Goal: Information Seeking & Learning: Learn about a topic

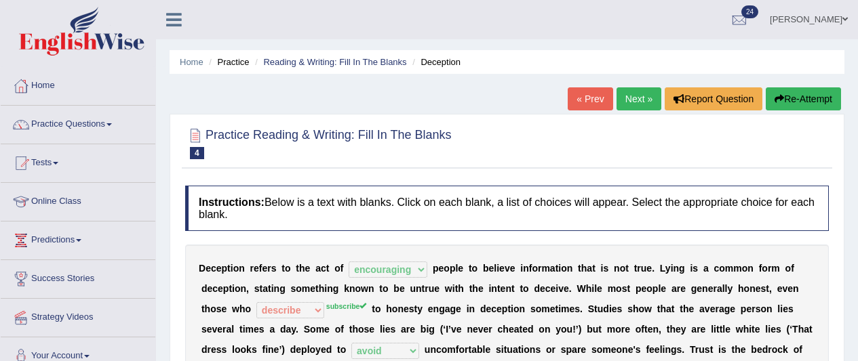
select select "encouraging"
select select "describe"
select select "avoid"
select select "undertakes"
select select "ejections"
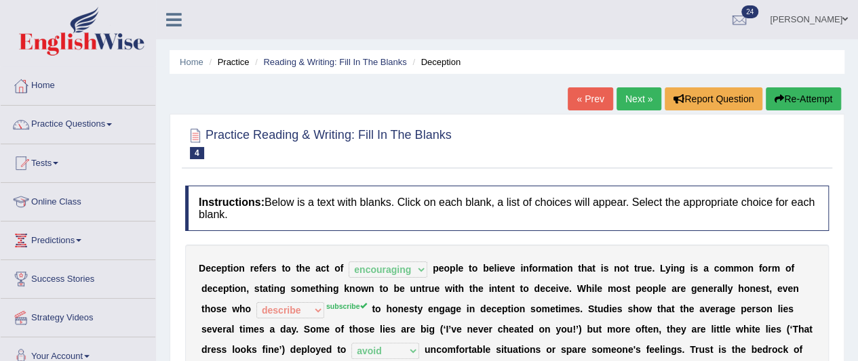
click at [644, 100] on link "Next »" at bounding box center [638, 98] width 45 height 23
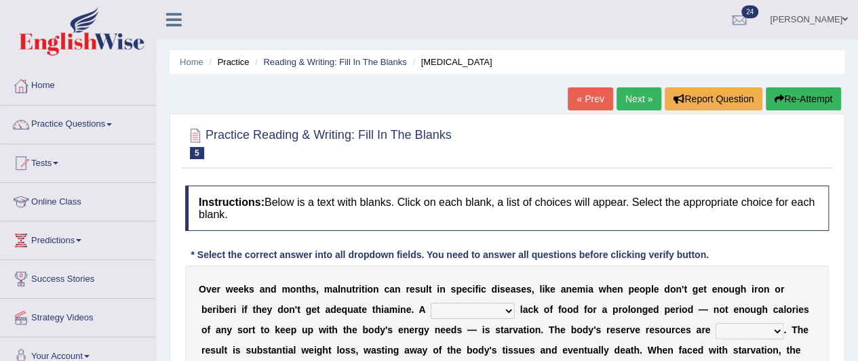
click at [639, 96] on link "Next »" at bounding box center [638, 98] width 45 height 23
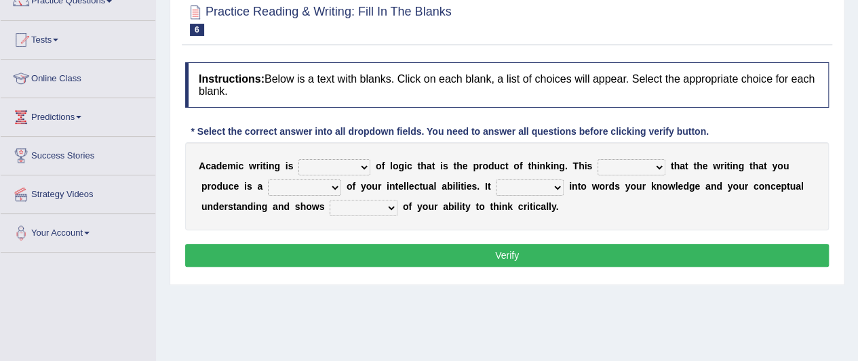
scroll to position [136, 0]
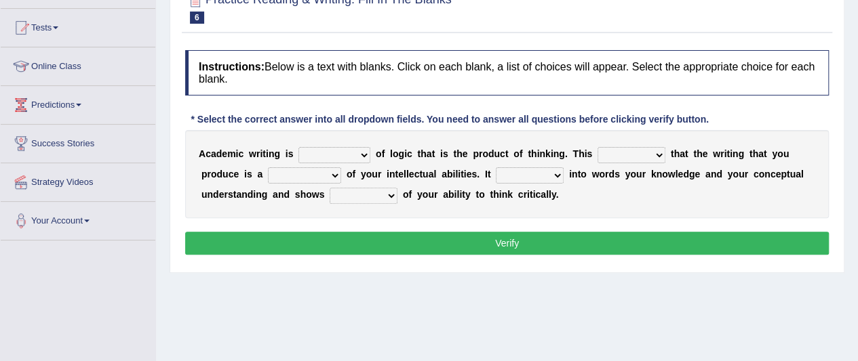
click at [352, 155] on select "expectation entitlement expression exchange" at bounding box center [334, 155] width 72 height 16
select select "expression"
click at [298, 147] on select "expectation entitlement expression exchange" at bounding box center [334, 155] width 72 height 16
click at [653, 153] on select "means questions stipulates answers" at bounding box center [631, 155] width 68 height 16
click at [630, 153] on select "means questions stipulates answers" at bounding box center [631, 155] width 68 height 16
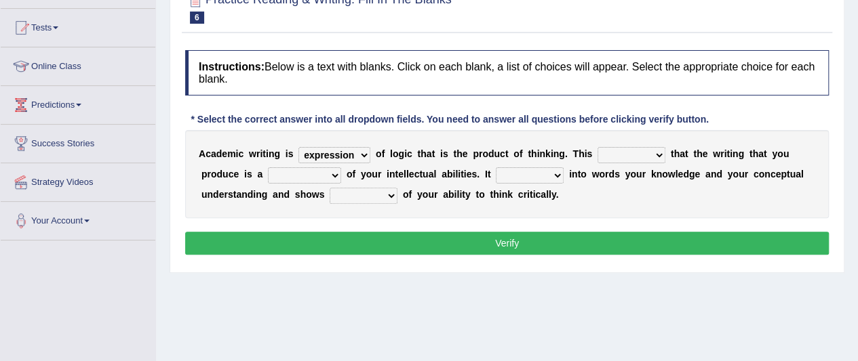
click at [322, 176] on select "redundancy mission credit reflection" at bounding box center [304, 175] width 73 height 16
select select "reflection"
click at [268, 167] on select "redundancy mission credit reflection" at bounding box center [304, 175] width 73 height 16
click at [542, 178] on select "enriches shows allows puts" at bounding box center [530, 175] width 68 height 16
click at [386, 197] on select "hassle excuse capacity evidence" at bounding box center [363, 196] width 68 height 16
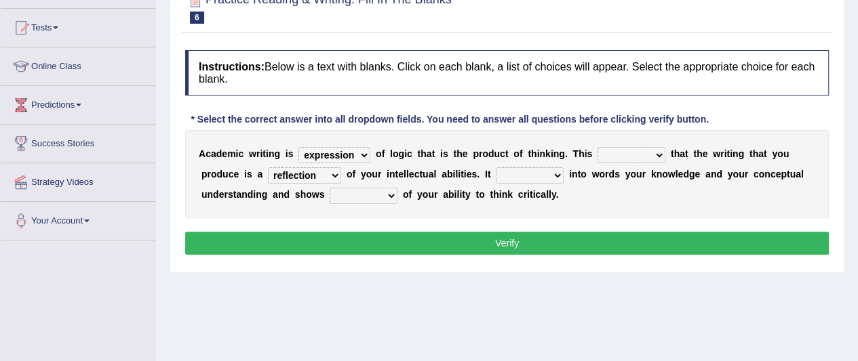
select select "capacity"
click at [329, 188] on select "hassle excuse capacity evidence" at bounding box center [363, 196] width 68 height 16
click at [629, 157] on select "means questions stipulates answers" at bounding box center [631, 155] width 68 height 16
select select "means"
click at [597, 147] on select "means questions stipulates answers" at bounding box center [631, 155] width 68 height 16
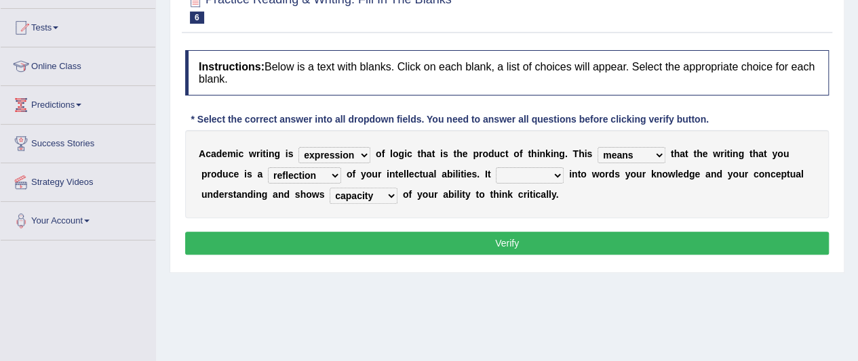
click at [530, 177] on select "enriches shows allows puts" at bounding box center [530, 175] width 68 height 16
select select "enriches"
click at [496, 167] on select "enriches shows allows puts" at bounding box center [530, 175] width 68 height 16
click at [516, 244] on button "Verify" at bounding box center [506, 243] width 643 height 23
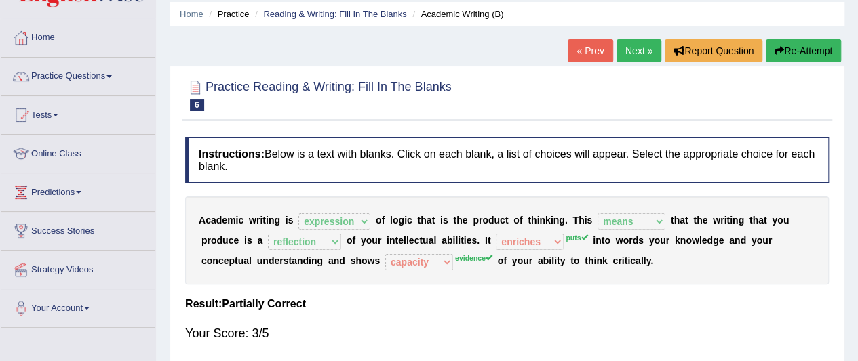
scroll to position [0, 0]
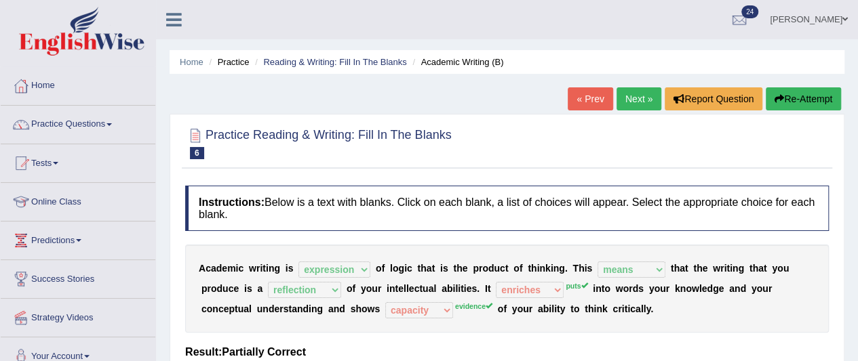
click at [641, 100] on link "Next »" at bounding box center [638, 98] width 45 height 23
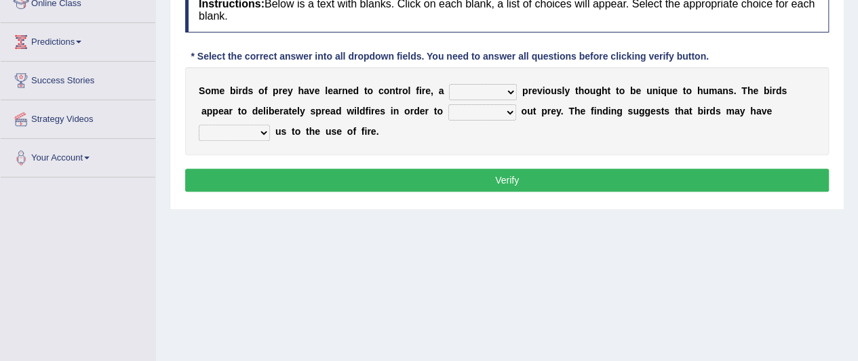
scroll to position [203, 0]
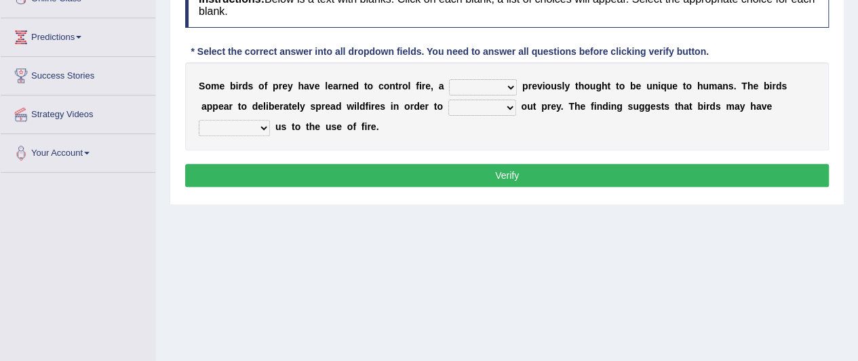
click at [488, 88] on select "question profile tale skill" at bounding box center [483, 87] width 68 height 16
click at [496, 90] on select "question profile tale skill" at bounding box center [483, 87] width 68 height 16
click at [494, 106] on select "prevent limit span flush" at bounding box center [482, 108] width 68 height 16
click at [481, 104] on select "prevent limit span flush" at bounding box center [482, 108] width 68 height 16
click at [262, 127] on select "prophesied beaten transmitted forced" at bounding box center [234, 128] width 71 height 16
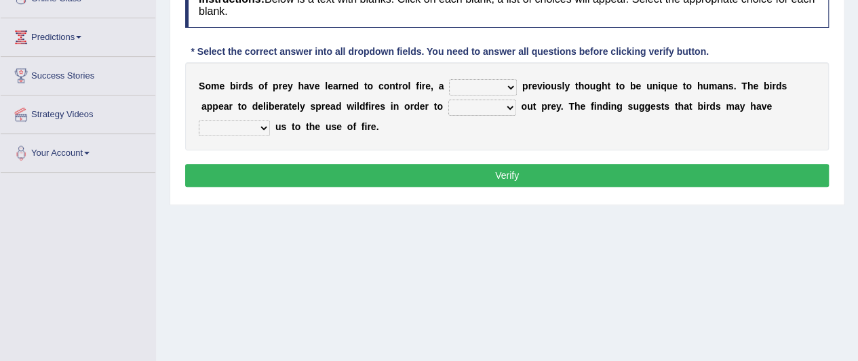
select select "forced"
click at [199, 120] on select "prophesied beaten transmitted forced" at bounding box center [234, 128] width 71 height 16
click at [498, 85] on select "question profile tale skill" at bounding box center [483, 87] width 68 height 16
select select "skill"
click at [449, 79] on select "question profile tale skill" at bounding box center [483, 87] width 68 height 16
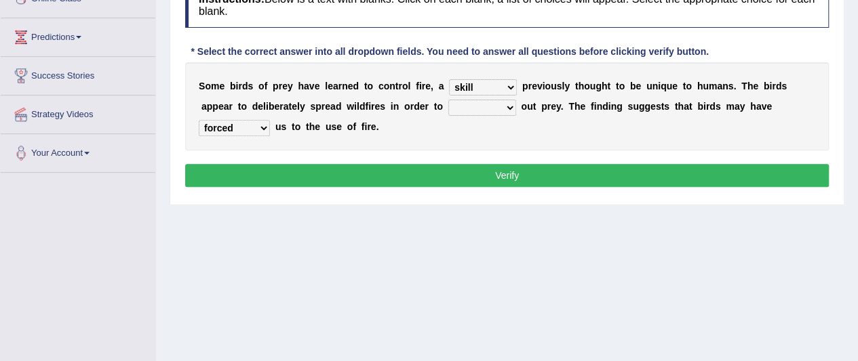
click at [481, 108] on select "prevent limit span flush" at bounding box center [482, 108] width 68 height 16
select select "prevent"
click at [448, 100] on select "prevent limit span flush" at bounding box center [482, 108] width 68 height 16
click at [505, 157] on div "Instructions: Below is a text with blanks. Click on each blank, a list of choic…" at bounding box center [507, 87] width 650 height 222
click at [510, 170] on button "Verify" at bounding box center [506, 175] width 643 height 23
